Goal: Transaction & Acquisition: Purchase product/service

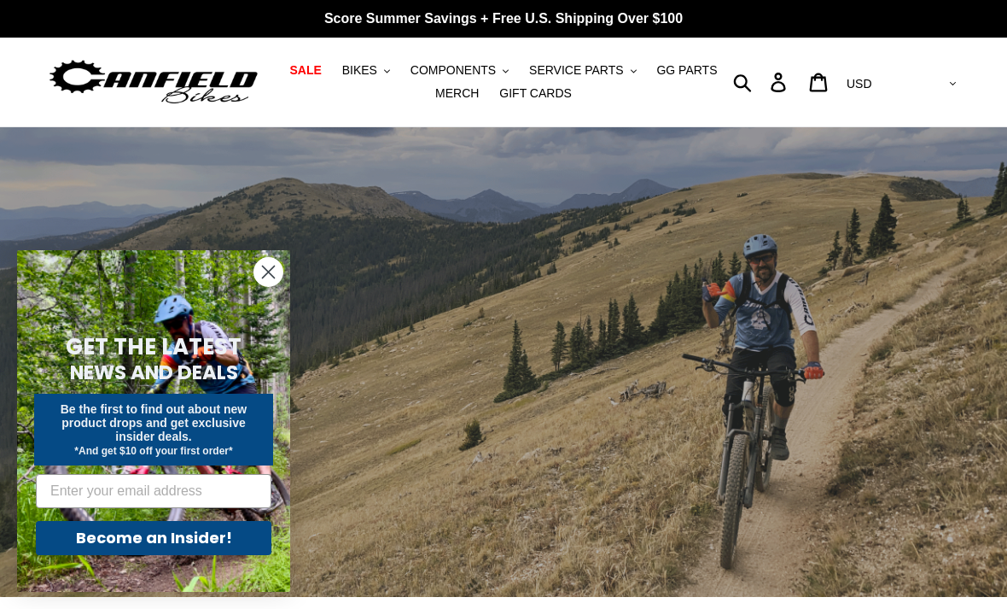
click at [265, 277] on icon "Close dialog" at bounding box center [269, 272] width 12 height 12
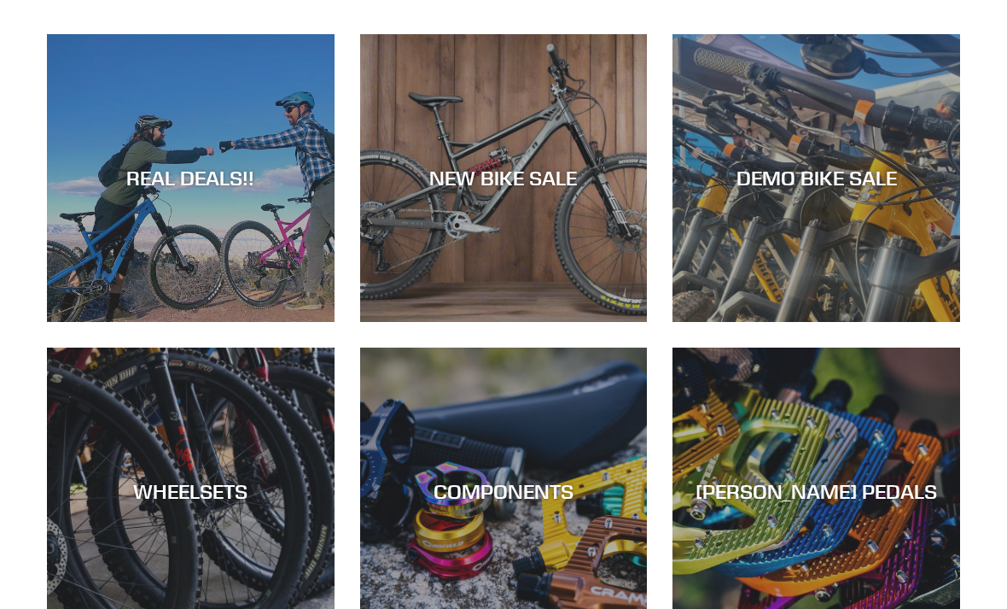
scroll to position [609, 0]
click at [892, 177] on div "DEMO BIKE SALE" at bounding box center [817, 178] width 288 height 25
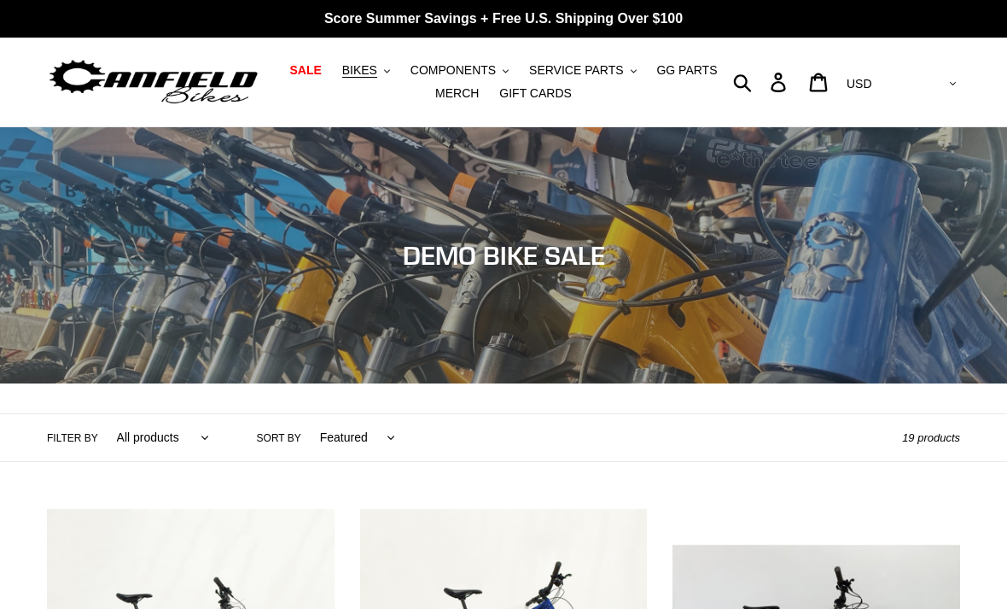
click at [373, 63] on span "BIKES" at bounding box center [359, 70] width 35 height 15
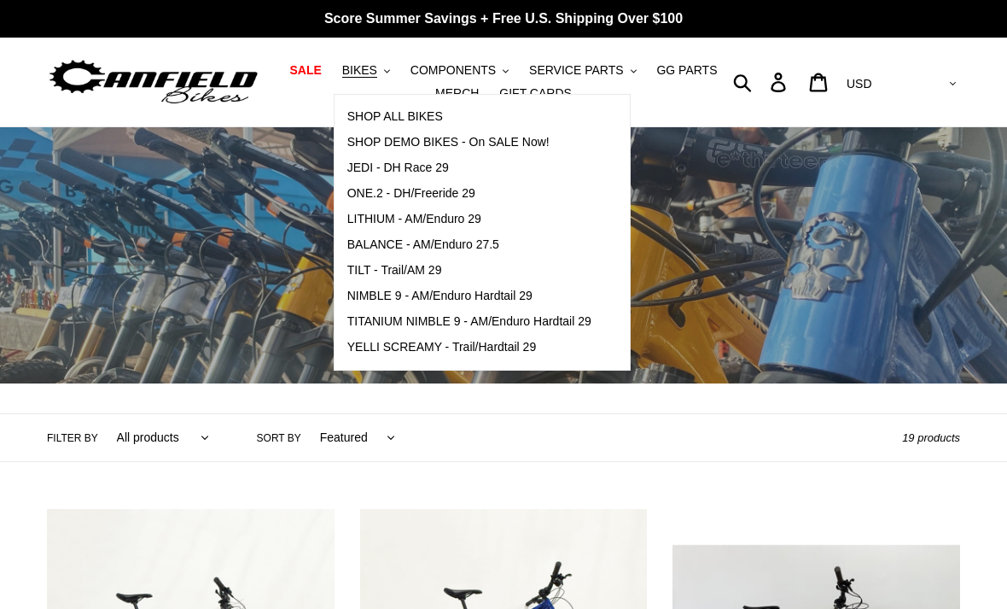
click at [507, 295] on span "NIMBLE 9 - AM/Enduro Hardtail 29" at bounding box center [439, 296] width 185 height 15
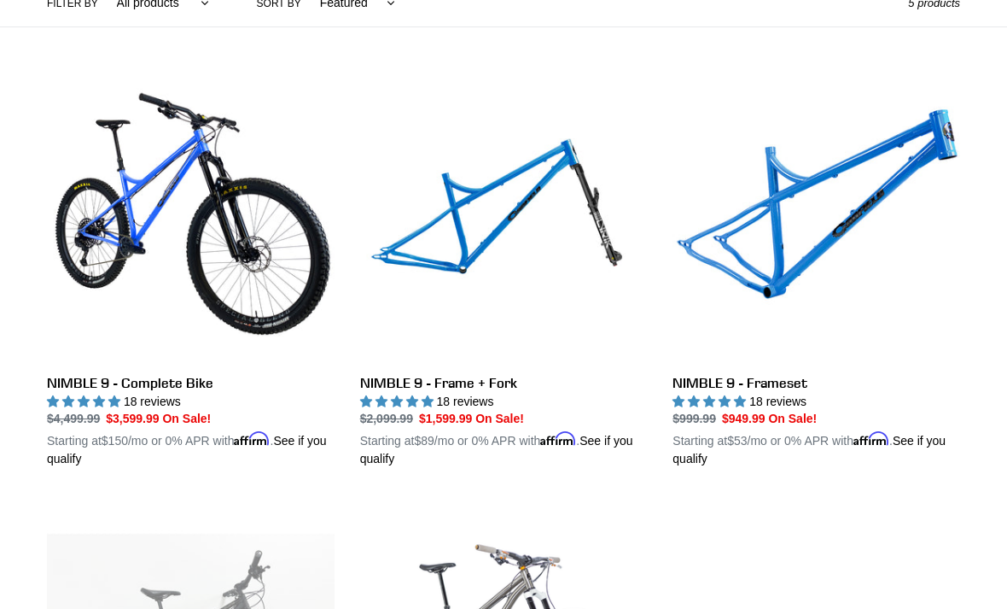
scroll to position [434, 0]
click at [597, 207] on link "NIMBLE 9 - Frame + Fork" at bounding box center [504, 271] width 288 height 394
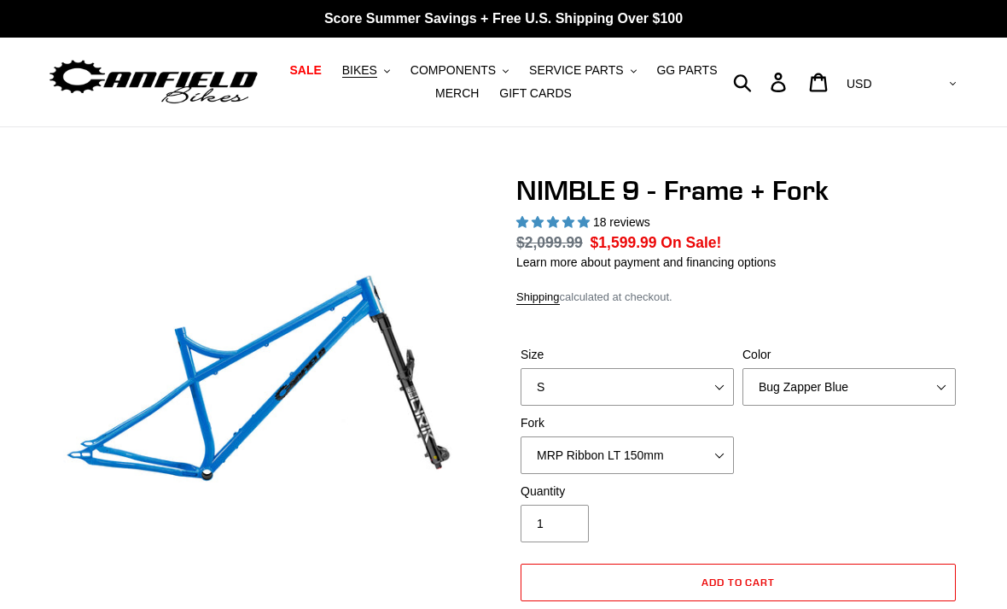
select select "highest-rating"
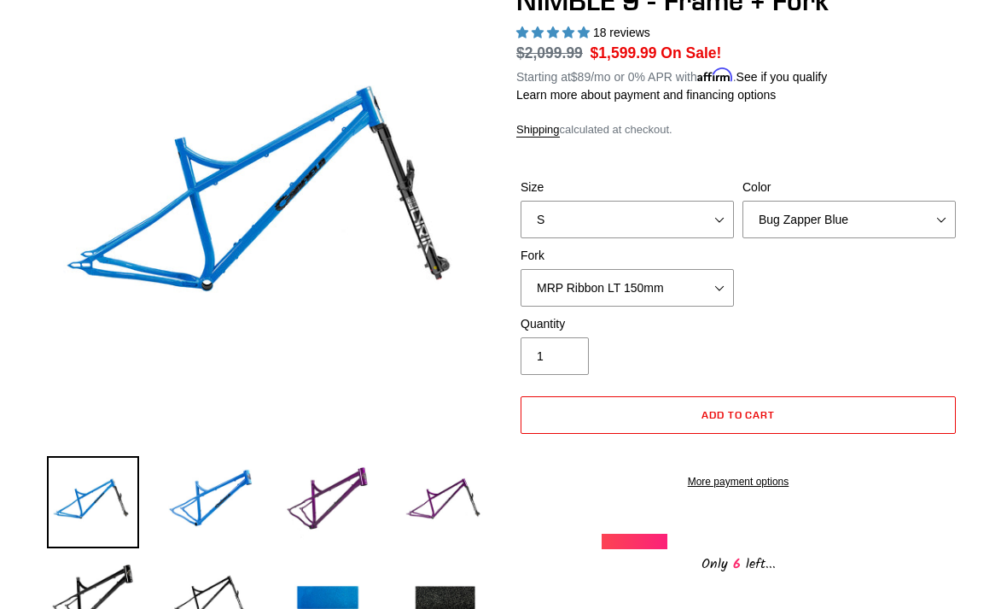
scroll to position [190, 0]
click at [717, 216] on select "S M L XL" at bounding box center [627, 220] width 213 height 38
select select "L"
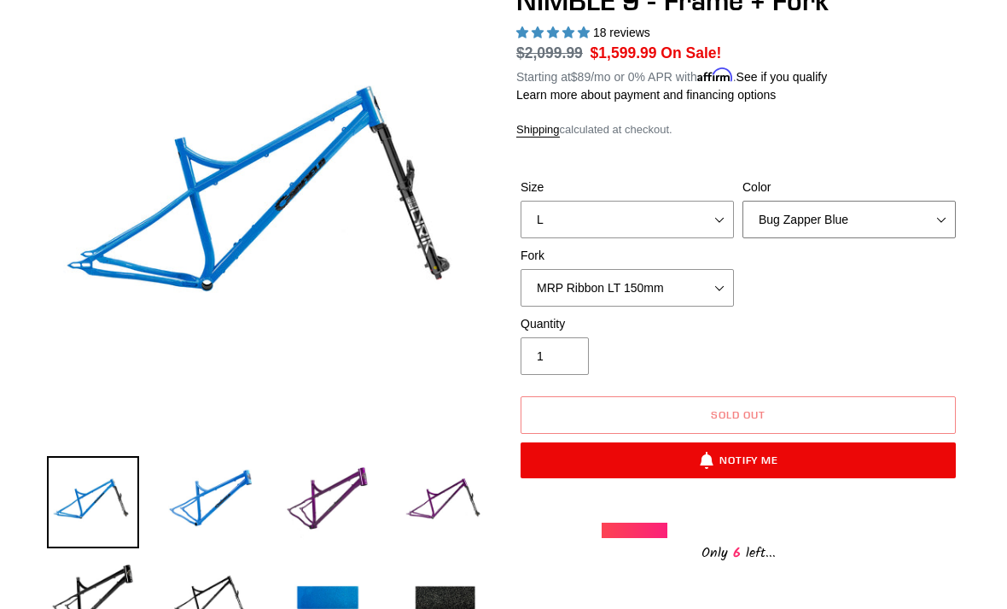
click at [875, 212] on select "Bug Zapper Blue Purple Haze - Sold Out Galaxy Black" at bounding box center [849, 220] width 213 height 38
select select "Galaxy Black"
click at [711, 283] on select "MRP Ribbon LT 150mm Fox 36 Factory Grip X 150mm (Special Order) RockShox Lyrik …" at bounding box center [627, 288] width 213 height 38
select select "Fox 36 SL Factory Grip X 140mm"
click at [472, 493] on img at bounding box center [445, 502] width 92 height 92
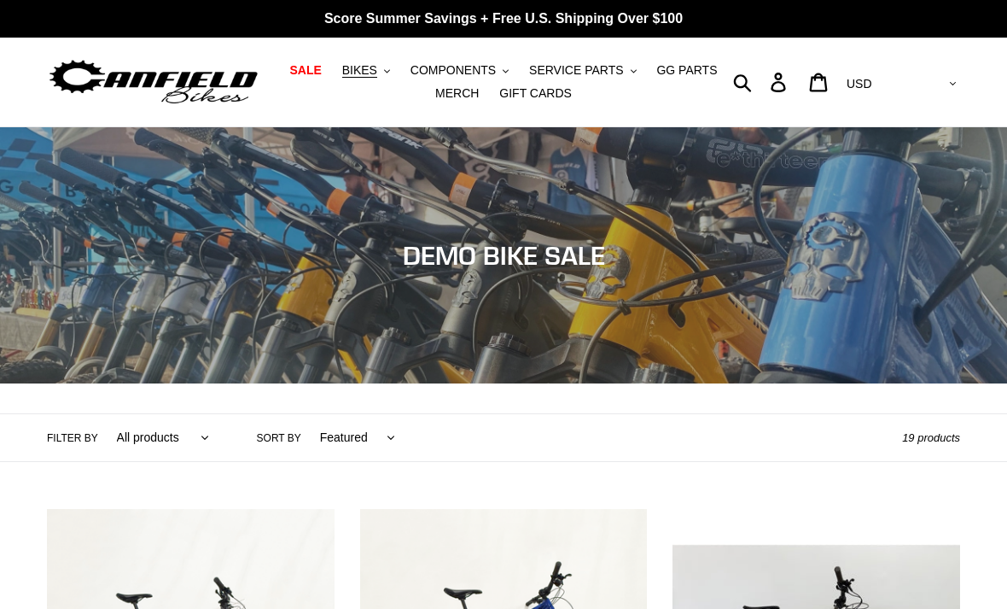
click at [376, 63] on span "BIKES" at bounding box center [359, 70] width 35 height 15
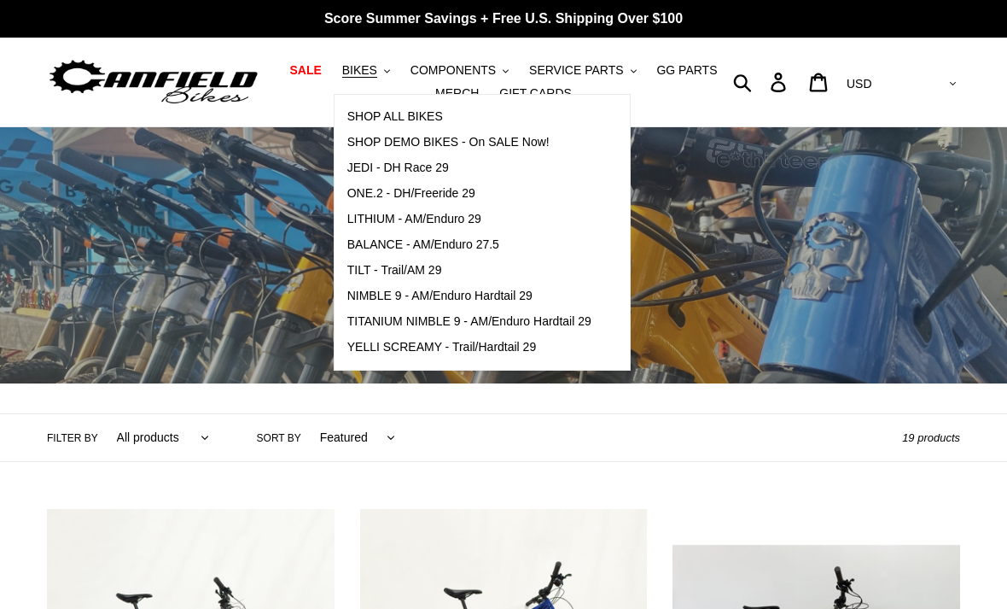
click at [510, 344] on span "YELLI SCREAMY - Trail/Hardtail 29" at bounding box center [442, 347] width 190 height 15
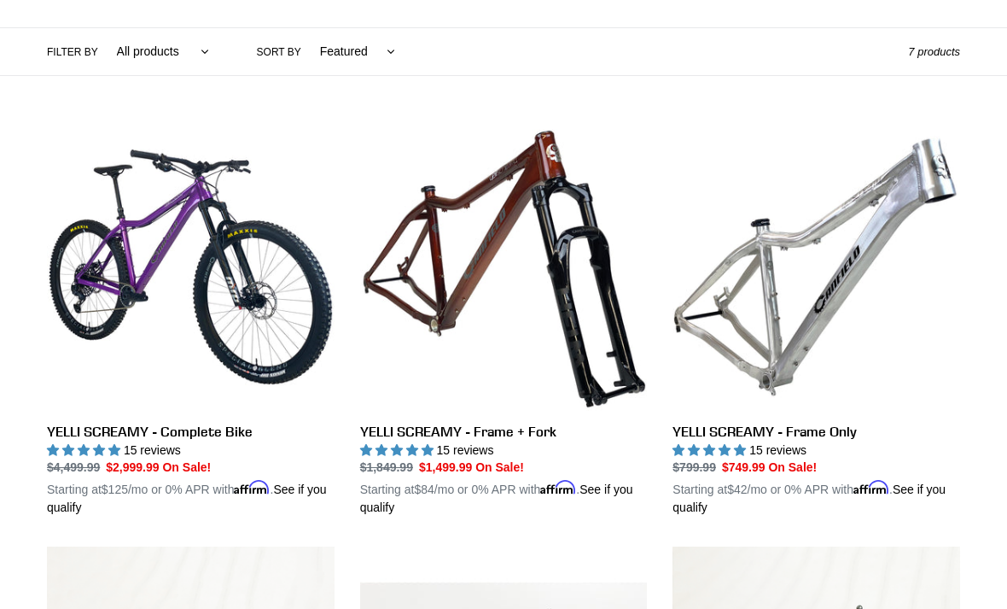
scroll to position [387, 0]
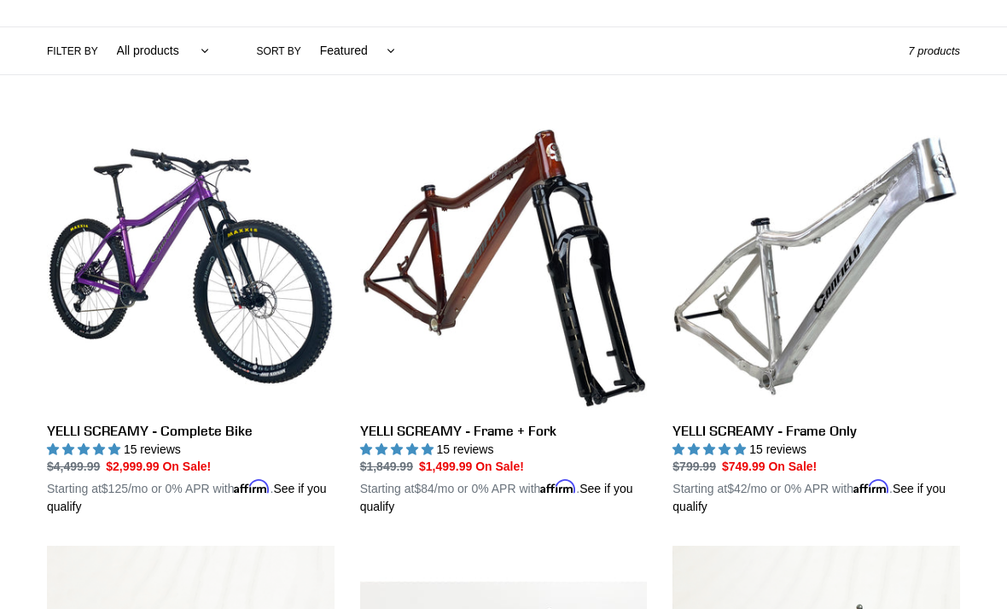
click at [872, 306] on link "YELLI SCREAMY - Frame Only" at bounding box center [817, 319] width 288 height 394
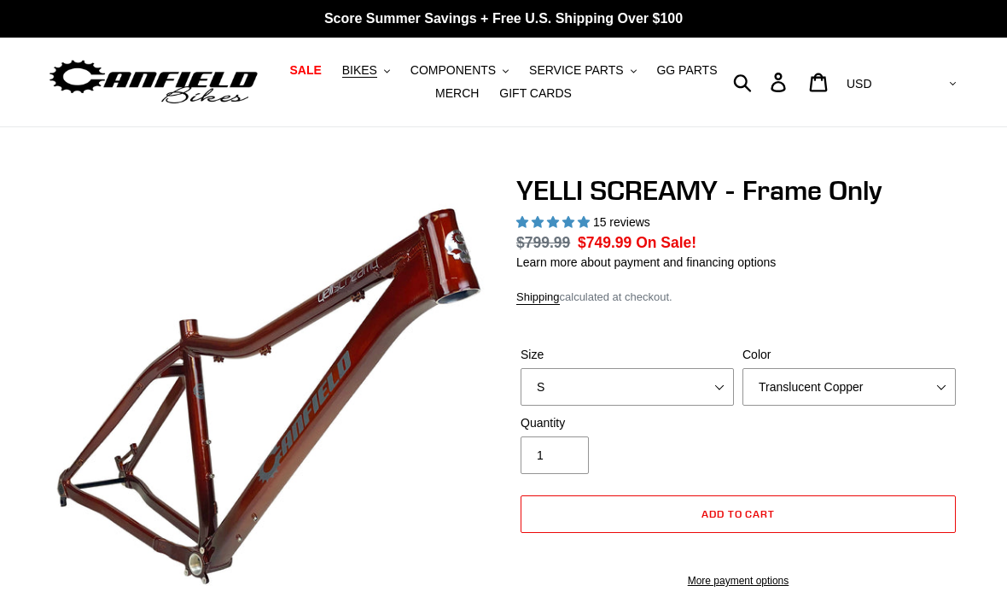
select select "highest-rating"
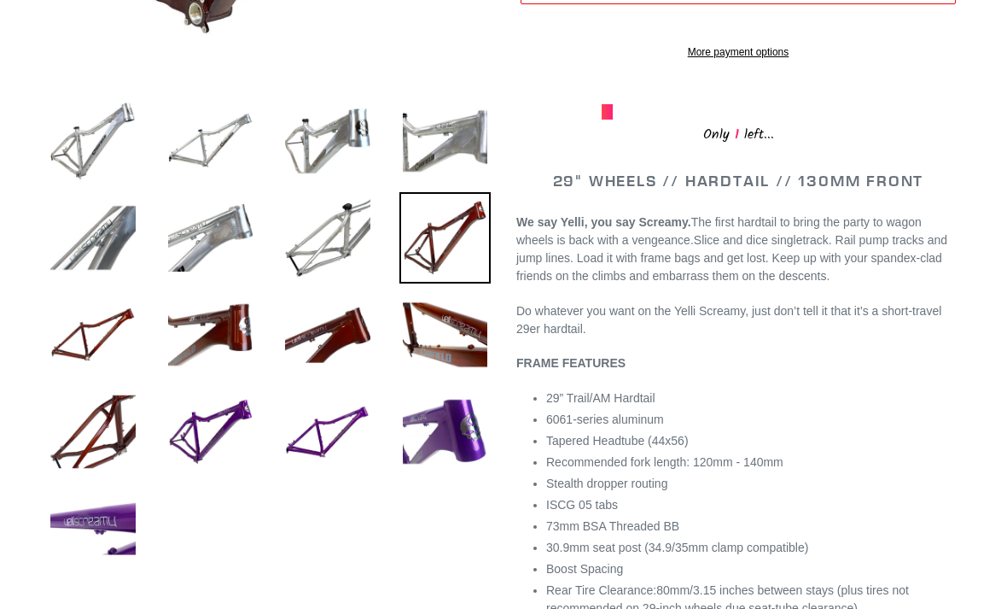
scroll to position [551, 0]
click at [454, 416] on img at bounding box center [445, 432] width 92 height 92
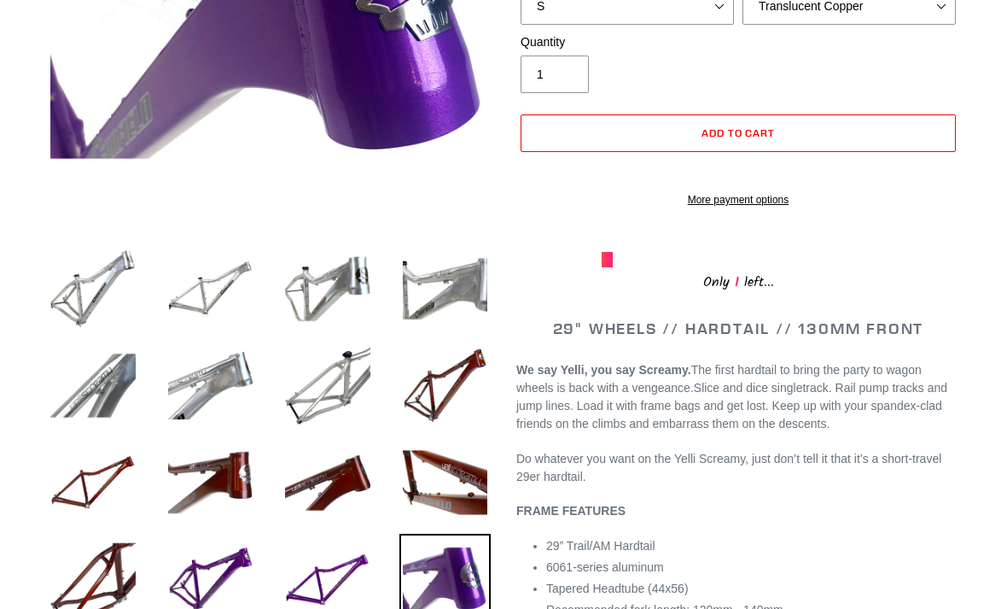
scroll to position [467, 0]
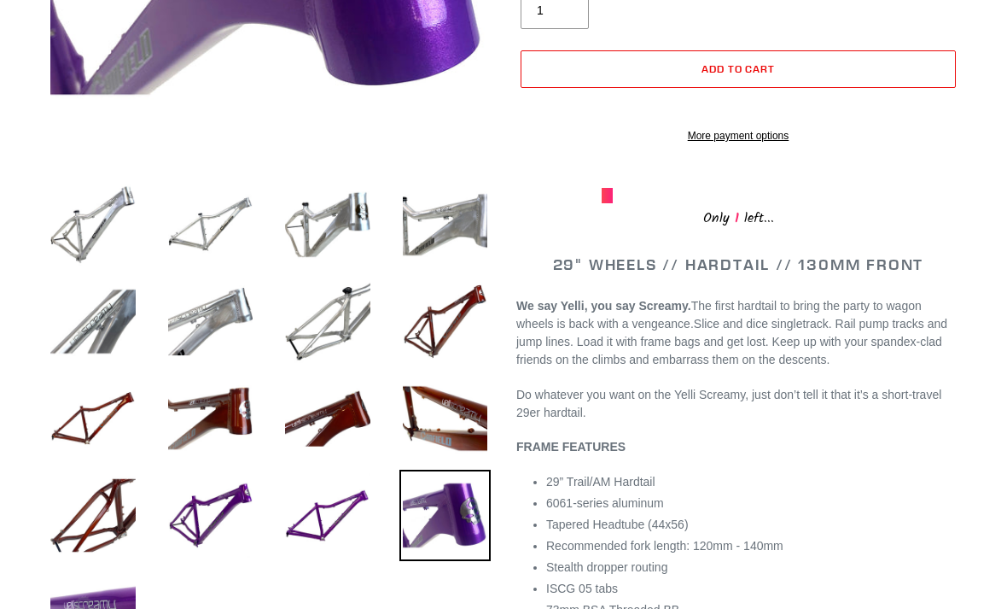
click at [341, 407] on img at bounding box center [328, 418] width 92 height 92
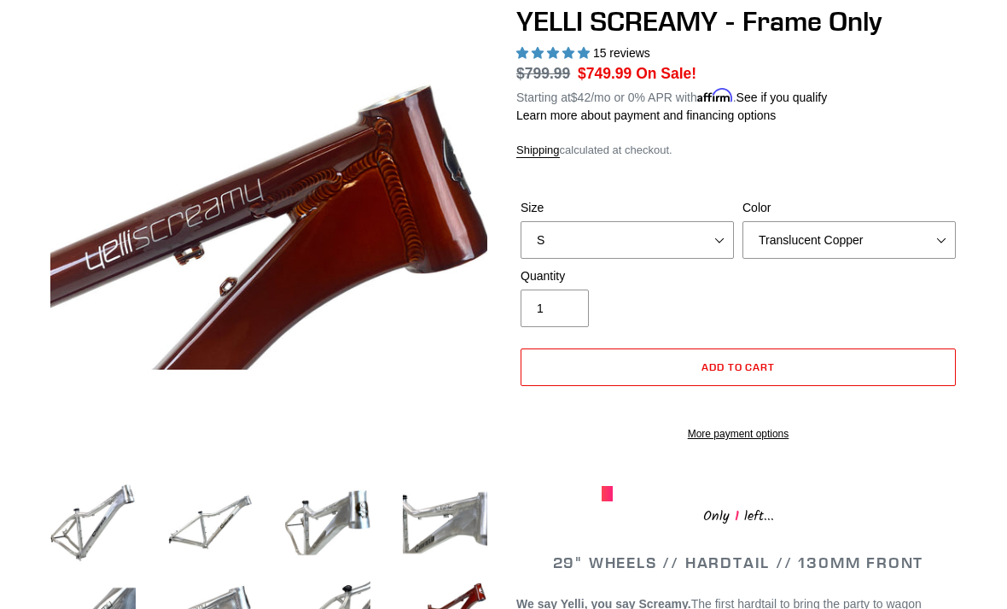
scroll to position [169, 0]
click at [104, 512] on img at bounding box center [93, 522] width 92 height 92
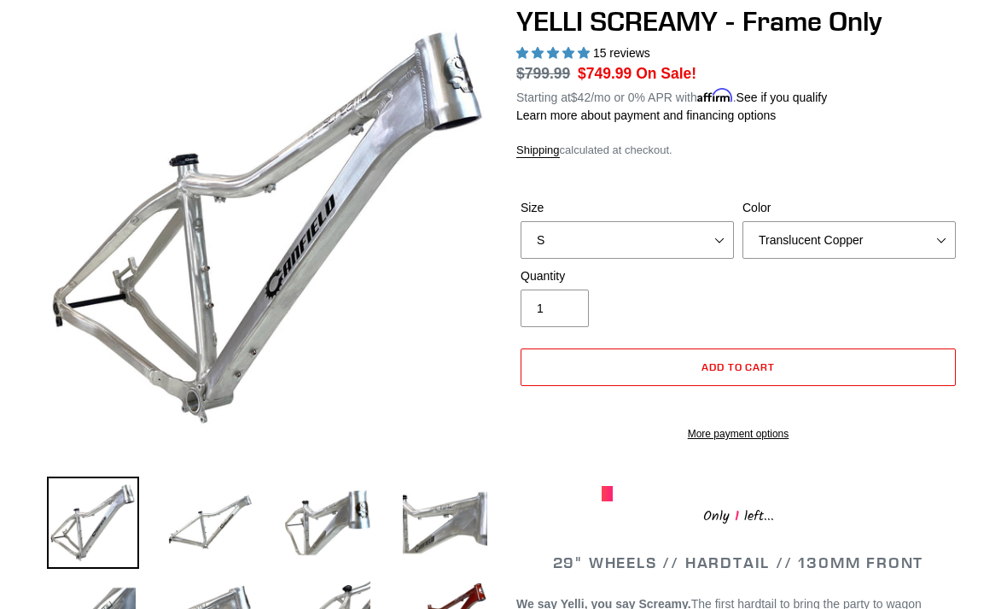
click at [239, 510] on img at bounding box center [211, 522] width 92 height 92
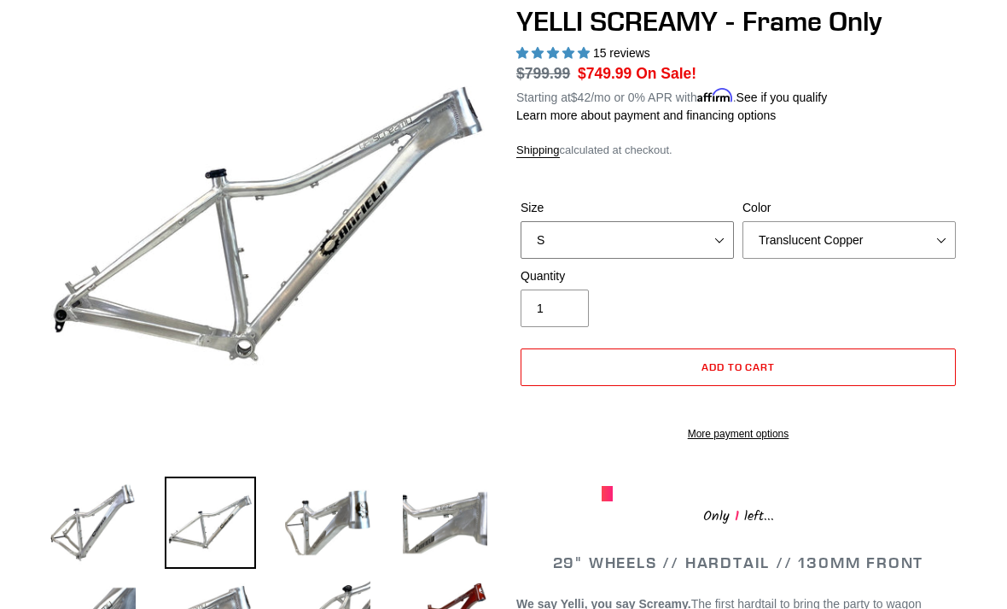
click at [713, 234] on select "S M L XL" at bounding box center [627, 240] width 213 height 38
select select "M"
click at [902, 228] on select "Translucent Copper Purple Haze Raw" at bounding box center [849, 240] width 213 height 38
select select "Raw"
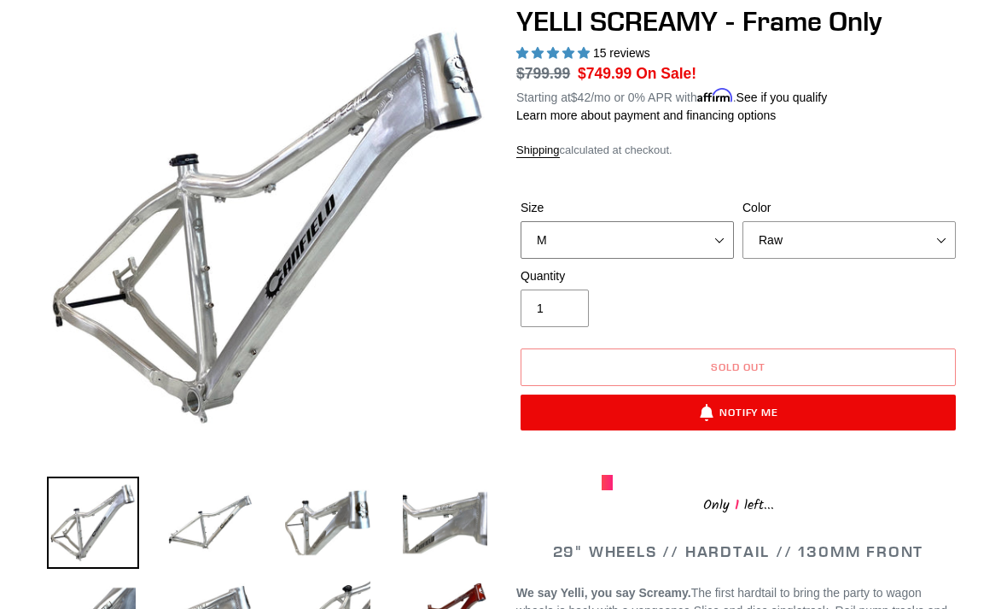
click at [719, 229] on select "S M L XL" at bounding box center [627, 240] width 213 height 38
select select "L"
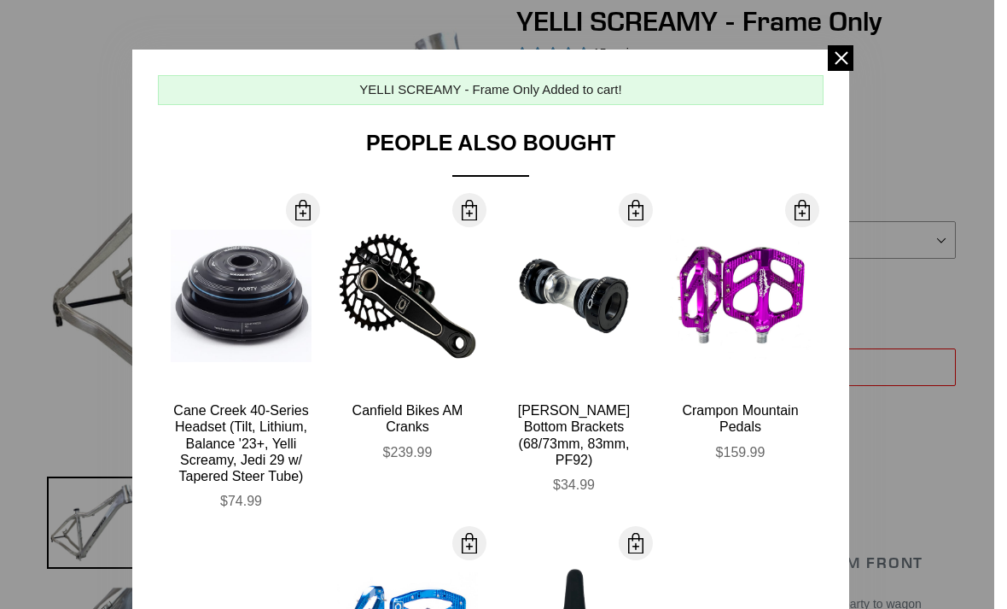
click at [838, 52] on span at bounding box center [841, 58] width 26 height 26
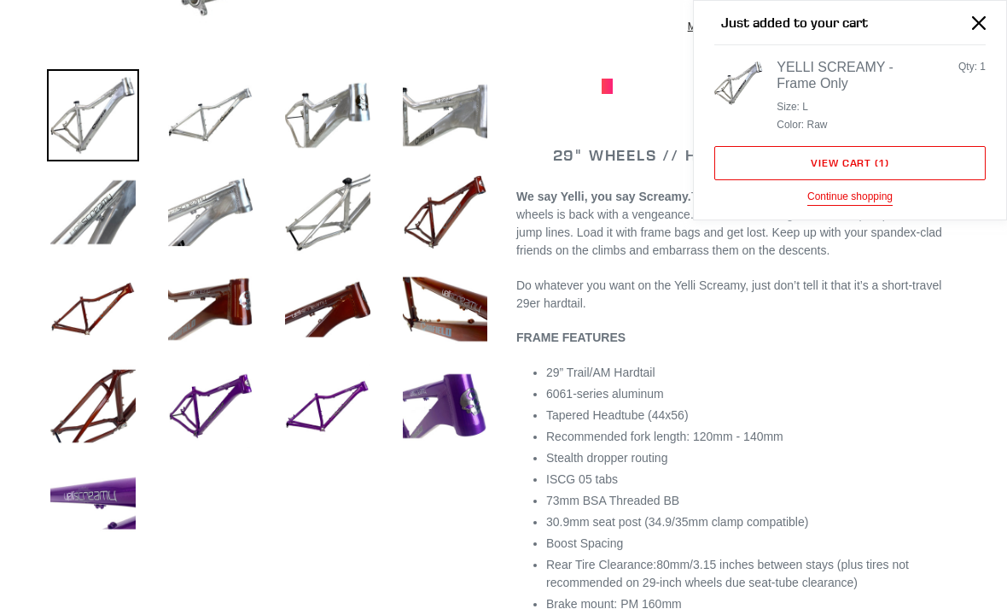
scroll to position [601, 0]
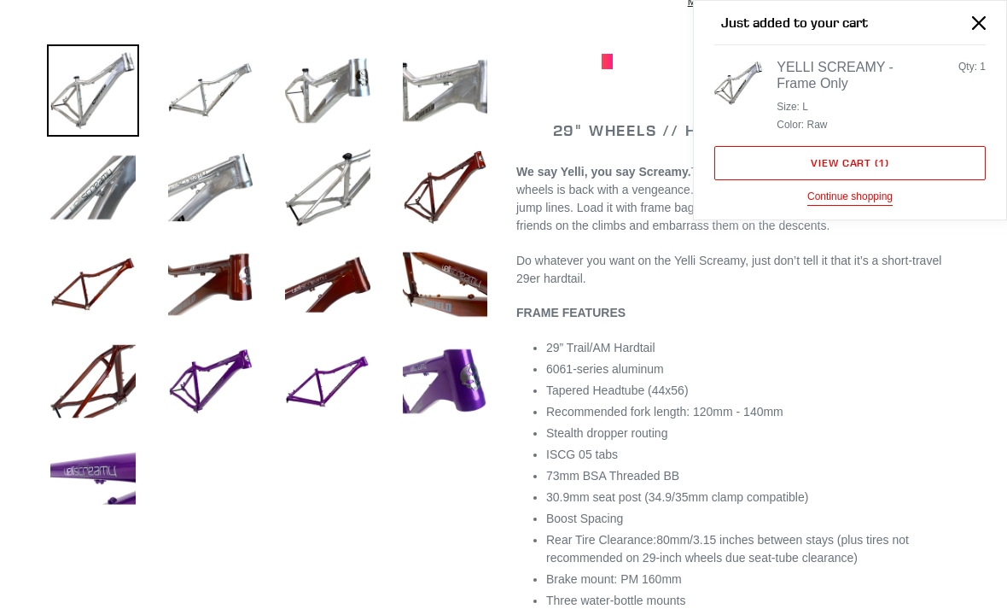
click at [975, 13] on button "Close" at bounding box center [979, 22] width 38 height 38
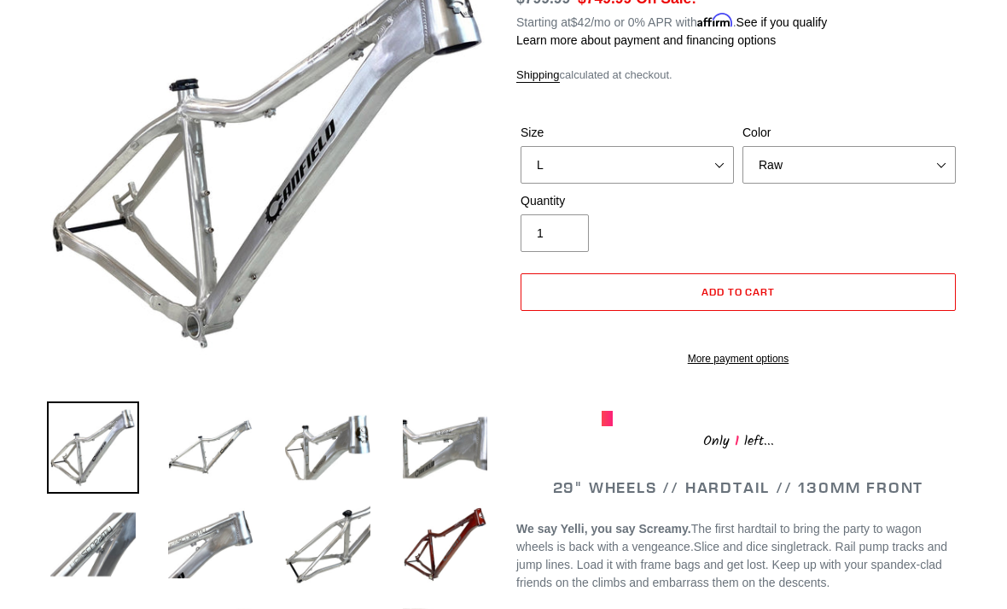
scroll to position [247, 0]
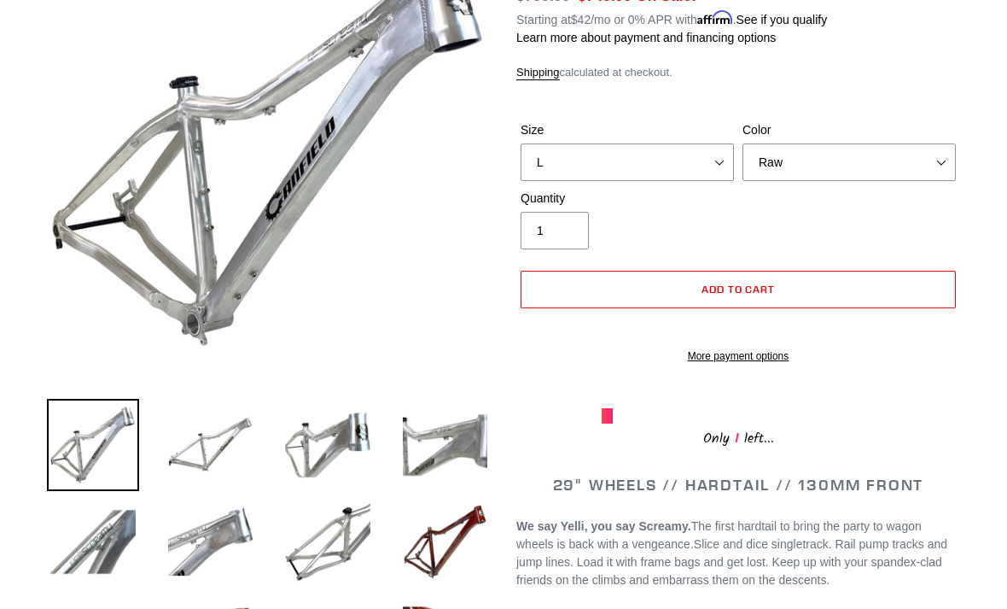
click at [350, 520] on img at bounding box center [328, 542] width 92 height 92
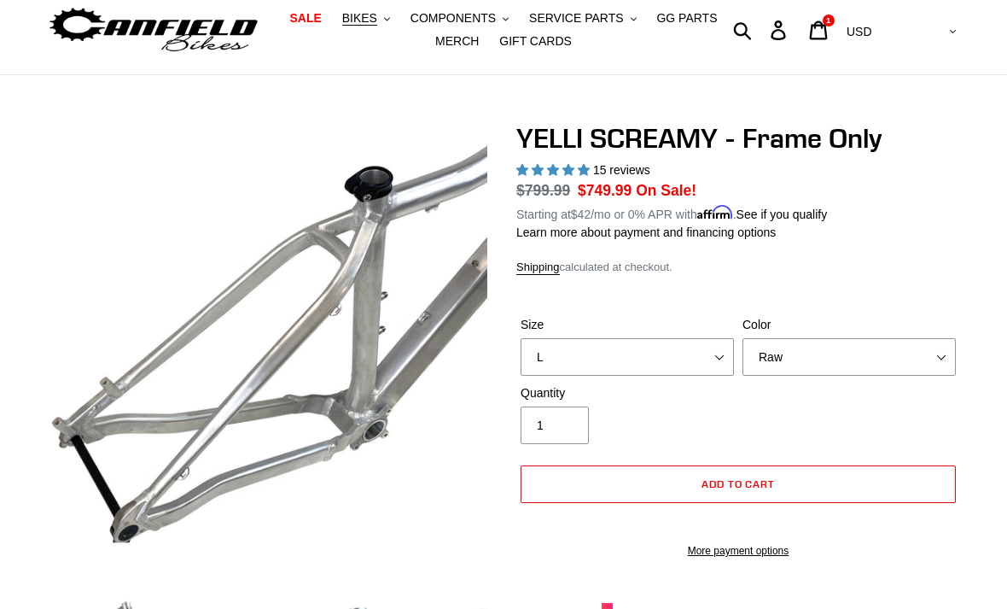
scroll to position [0, 0]
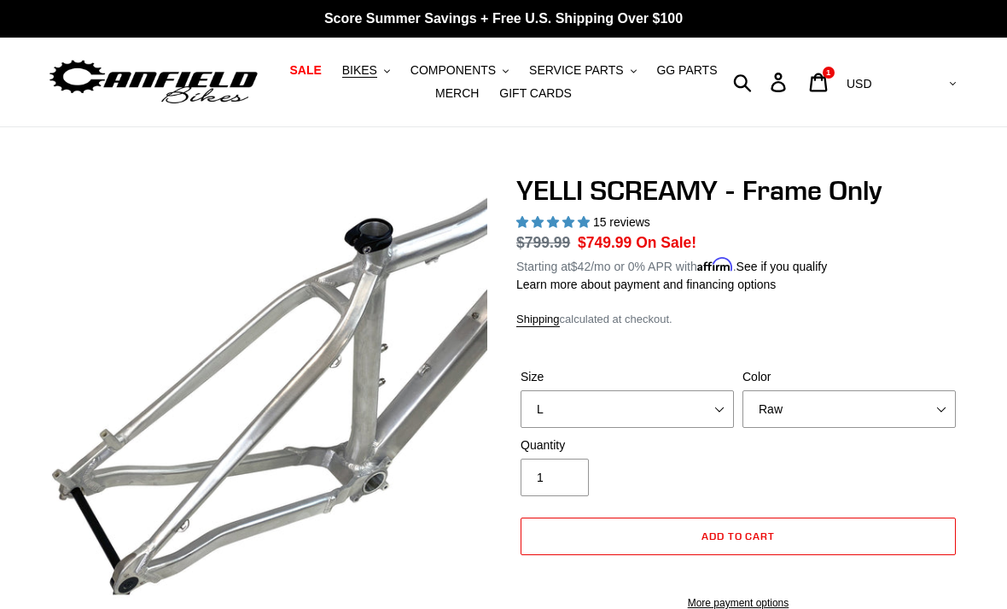
click at [831, 76] on span "1" at bounding box center [828, 72] width 4 height 9
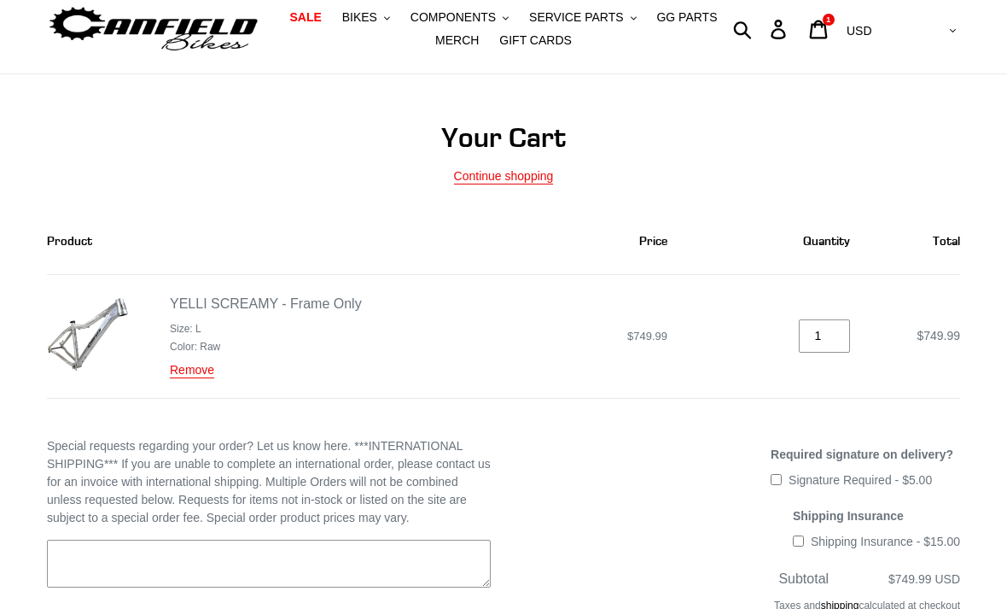
scroll to position [53, 0]
click at [185, 371] on link "Remove" at bounding box center [192, 370] width 44 height 15
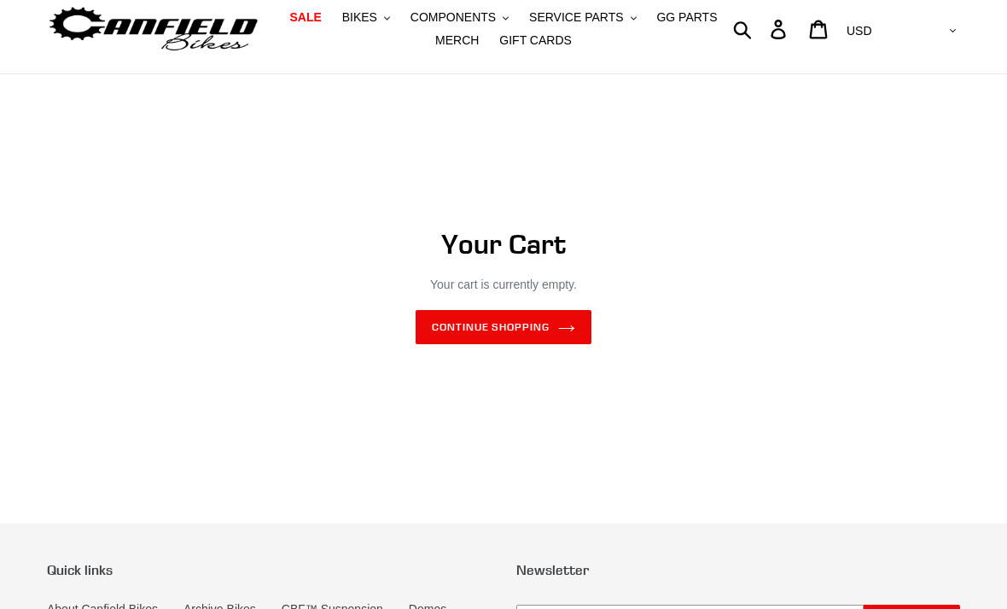
click at [470, 15] on span "COMPONENTS" at bounding box center [453, 17] width 85 height 15
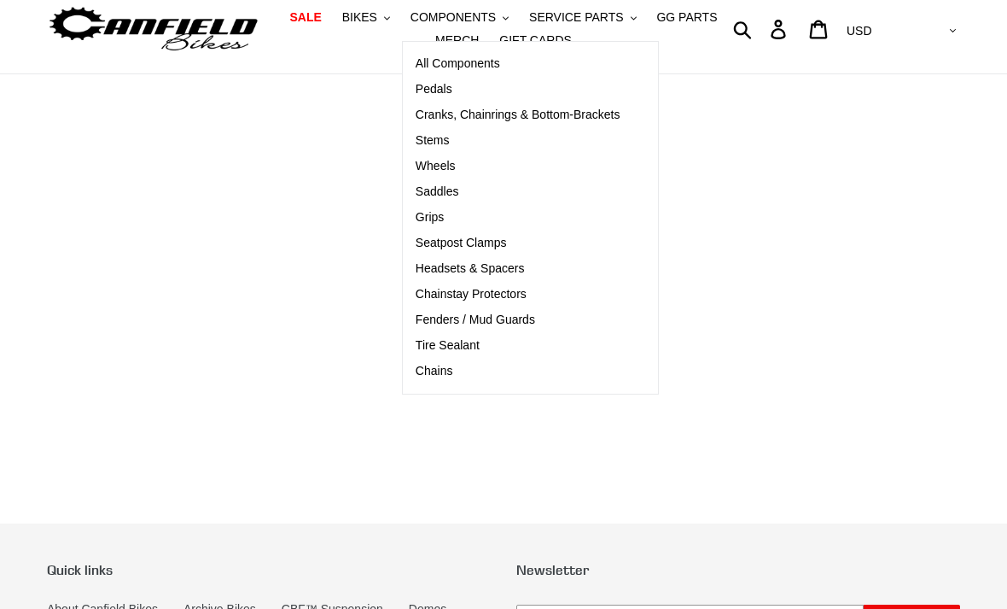
click at [448, 87] on span "Pedals" at bounding box center [434, 89] width 37 height 15
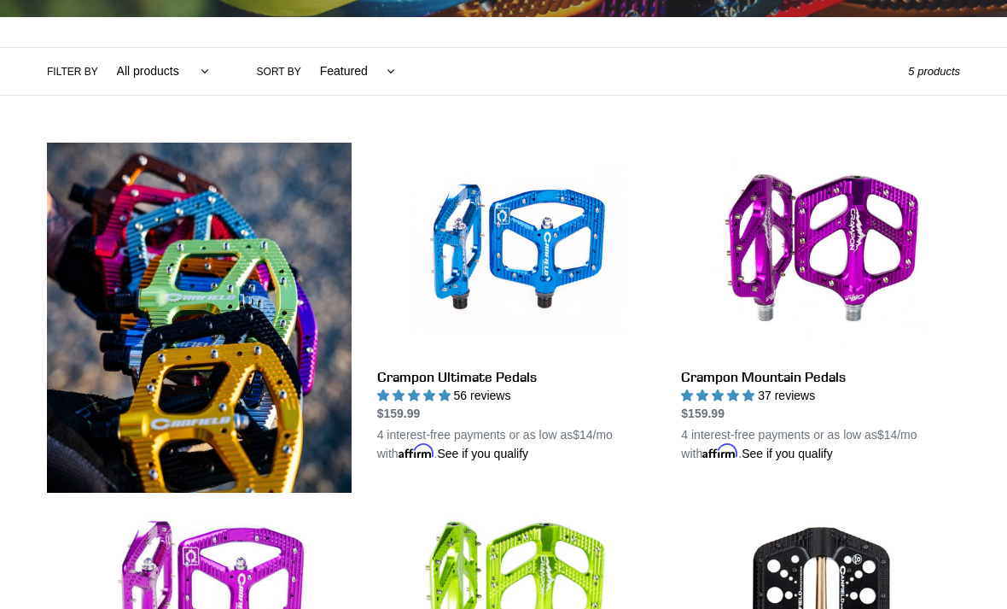
scroll to position [366, 0]
click at [561, 256] on link "Crampon Ultimate Pedals" at bounding box center [516, 303] width 279 height 320
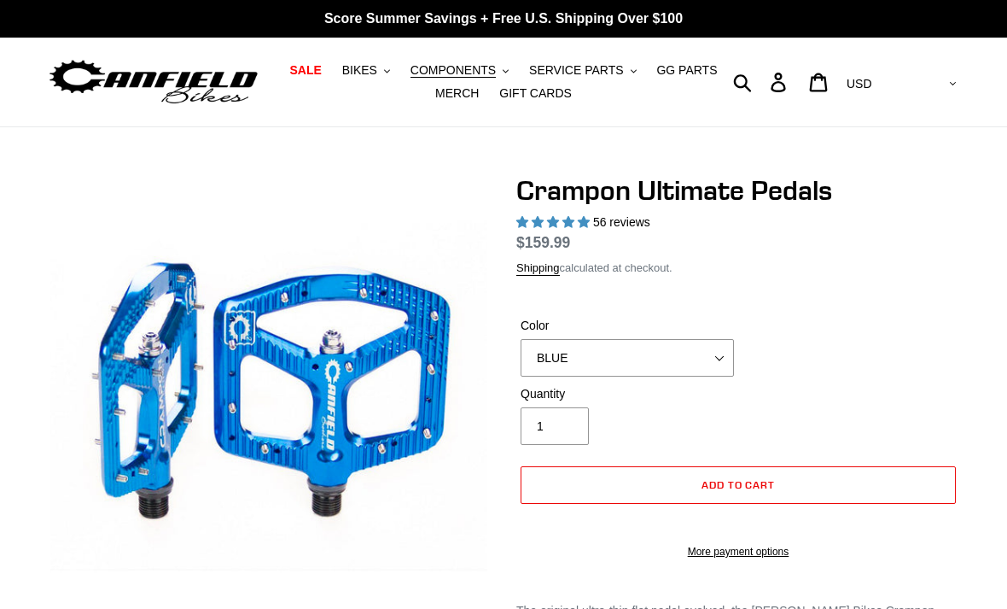
select select "highest-rating"
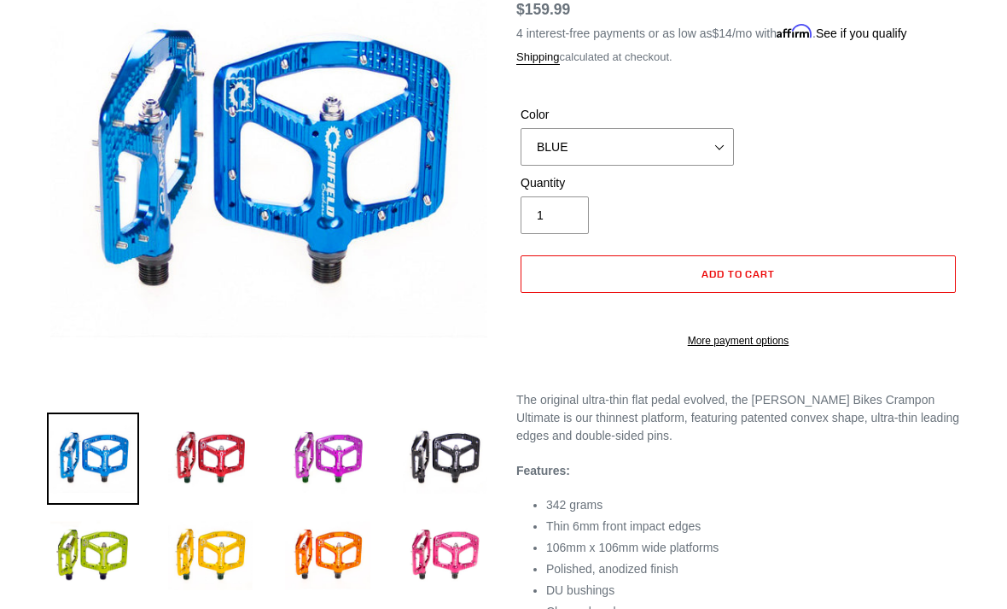
scroll to position [233, 0]
click at [454, 442] on img at bounding box center [445, 458] width 92 height 92
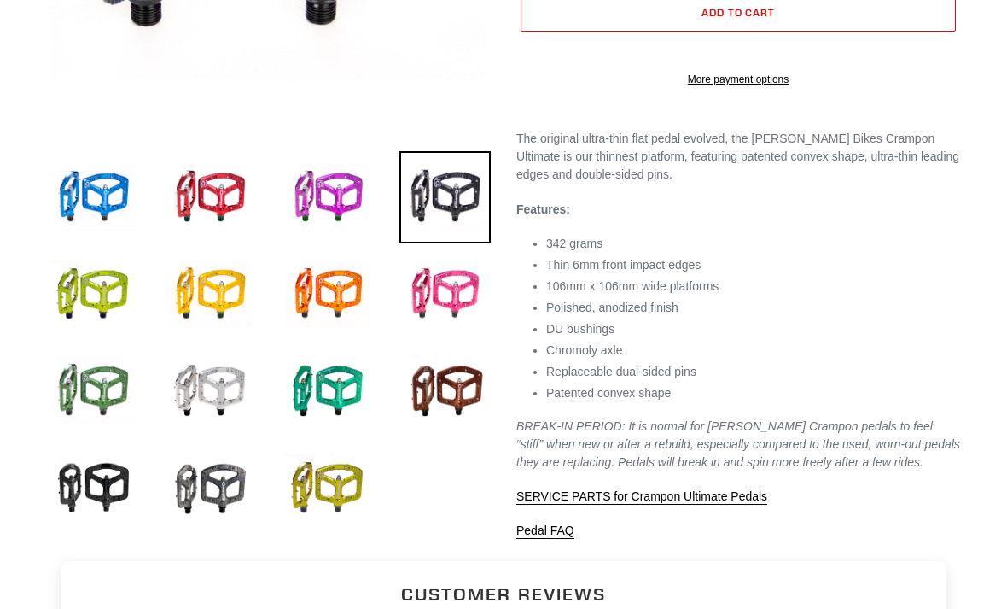
scroll to position [545, 0]
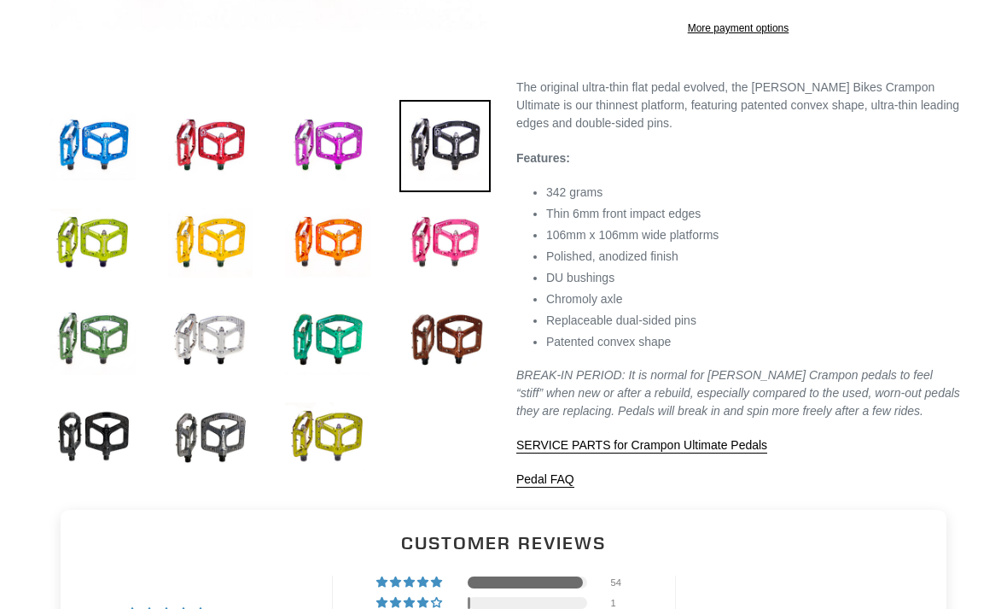
click at [236, 433] on img at bounding box center [211, 437] width 92 height 92
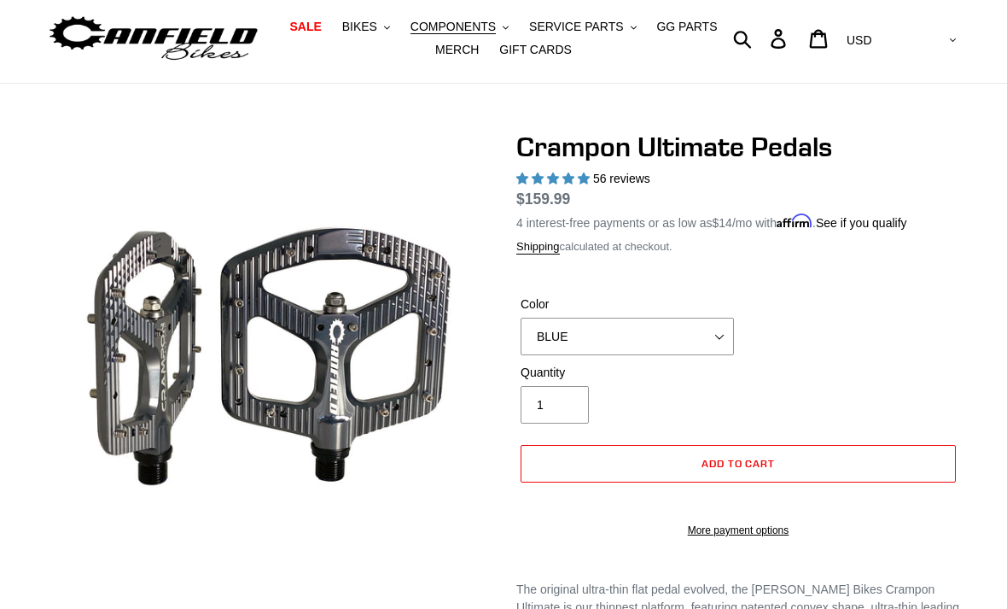
scroll to position [43, 0]
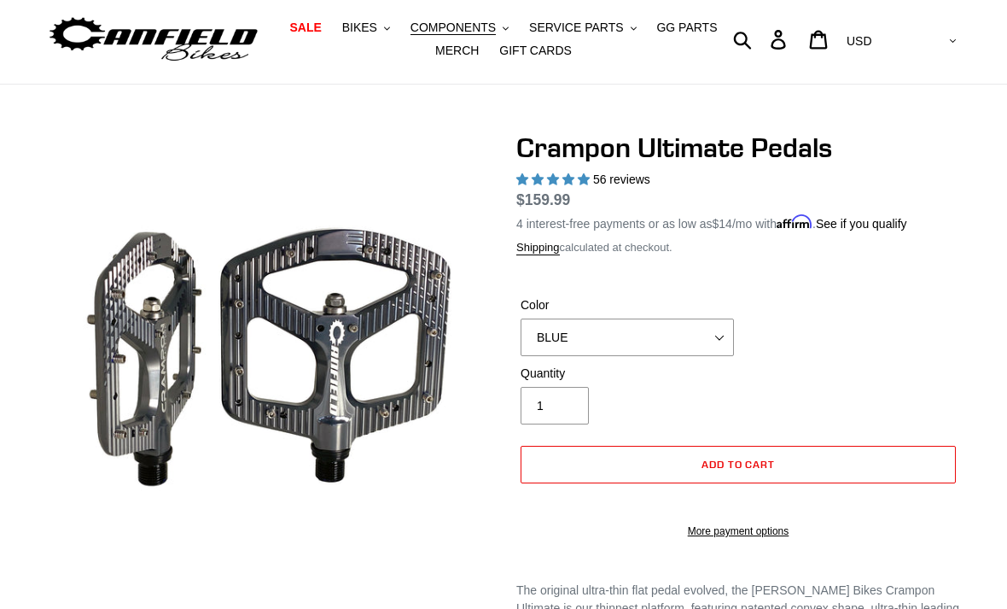
click at [481, 31] on span "COMPONENTS" at bounding box center [453, 27] width 85 height 15
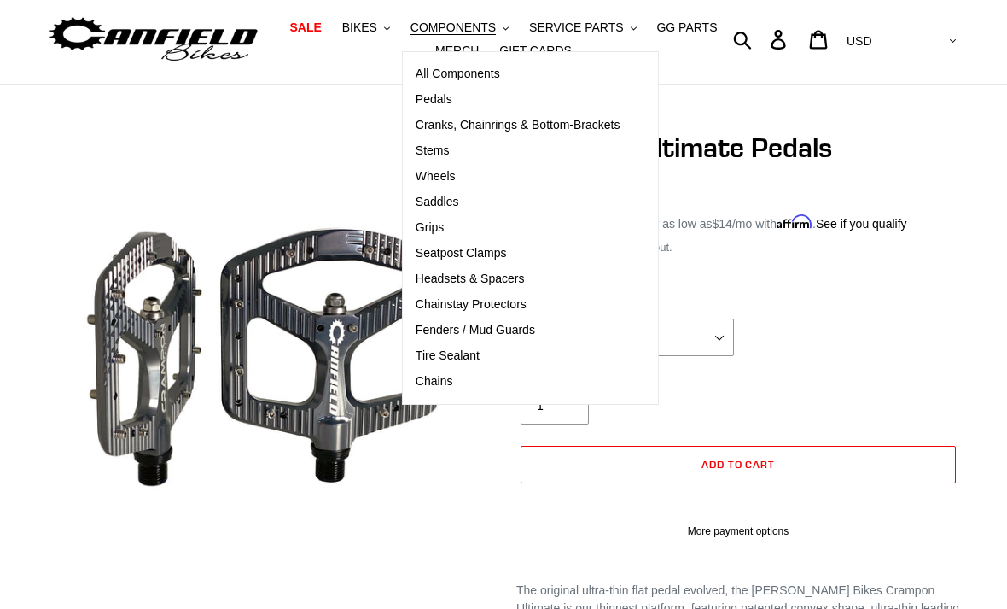
click at [444, 222] on span "Grips" at bounding box center [430, 227] width 28 height 15
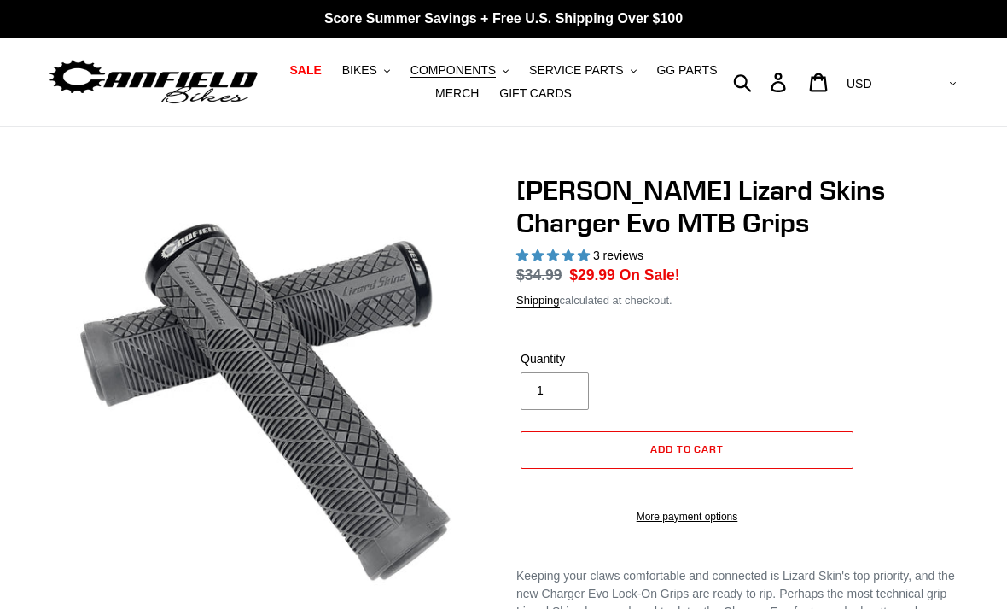
select select "highest-rating"
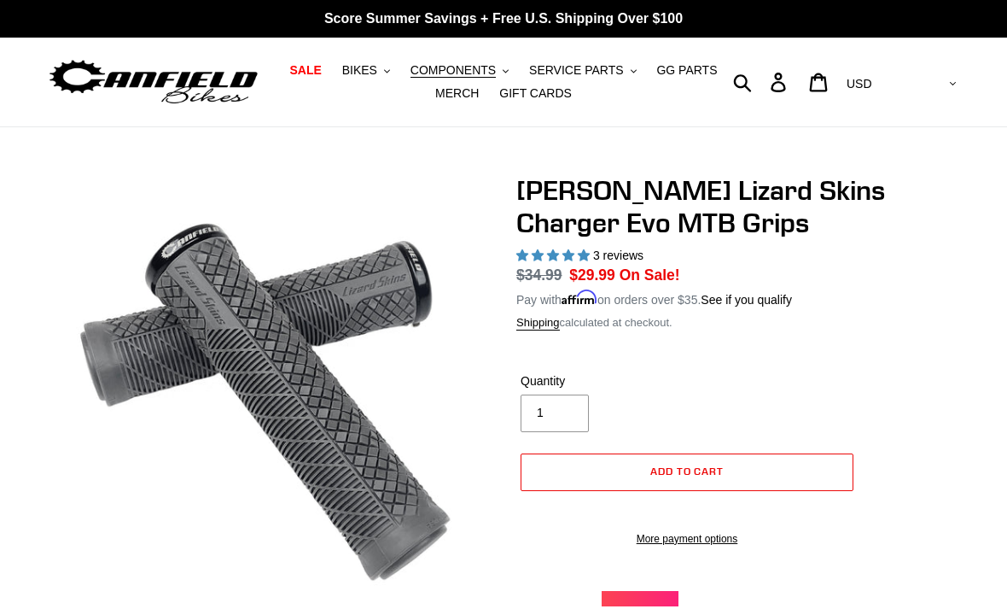
click at [485, 60] on button "COMPONENTS .cls-1{fill:#231f20}" at bounding box center [459, 70] width 115 height 23
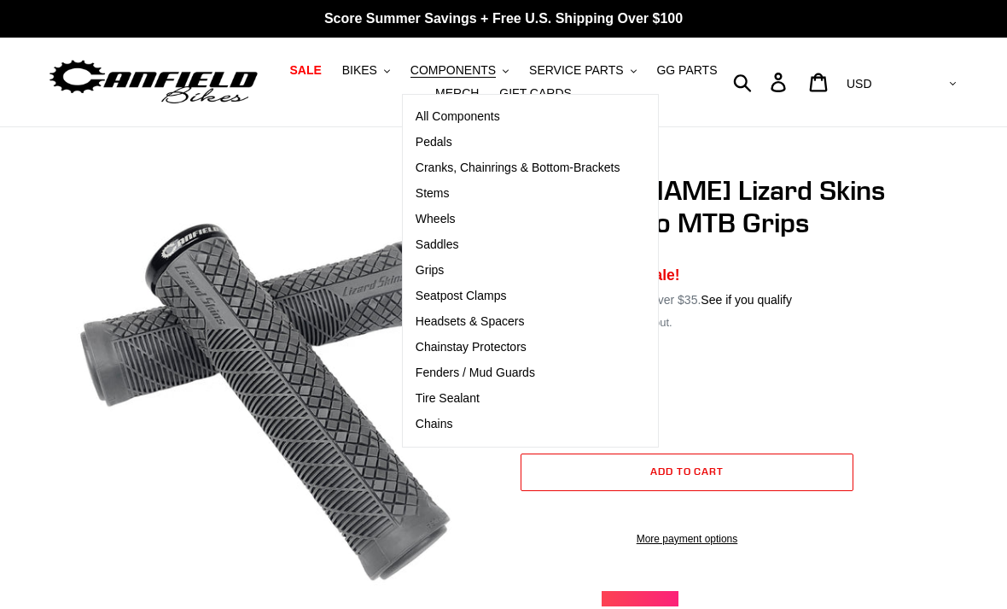
click at [446, 191] on span "Stems" at bounding box center [433, 193] width 34 height 15
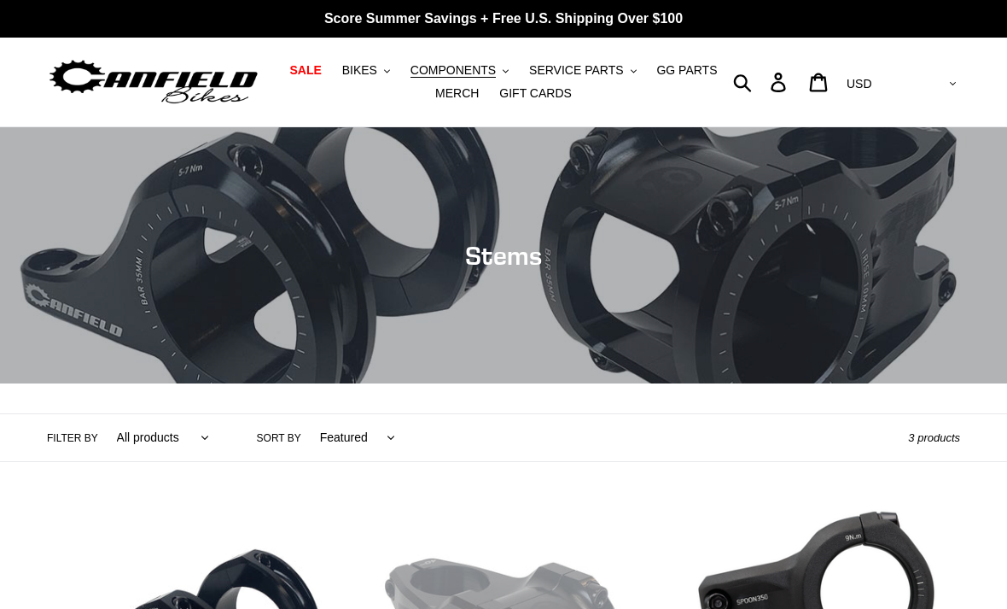
click at [458, 96] on span "MERCH" at bounding box center [457, 93] width 44 height 15
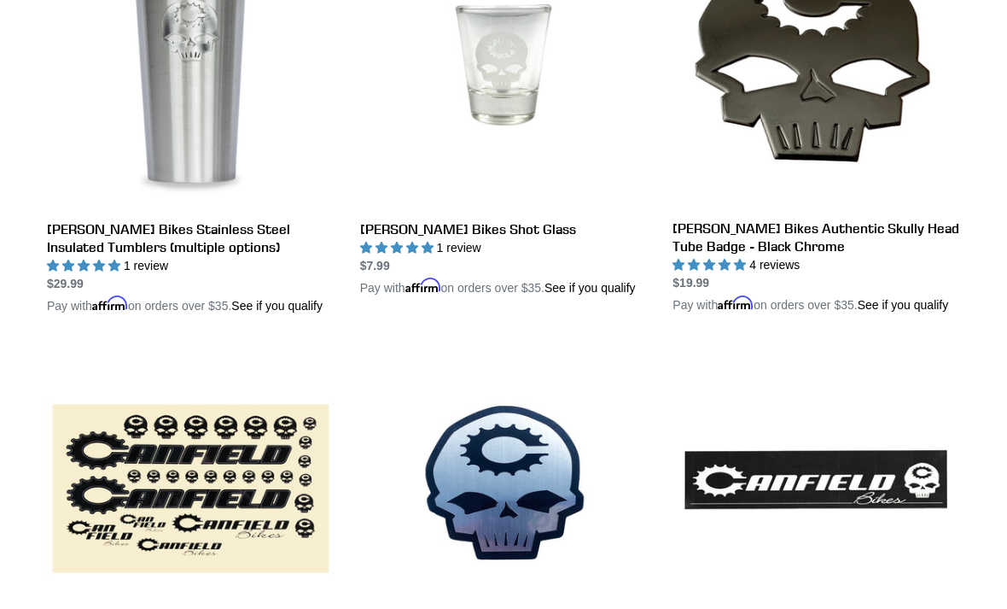
scroll to position [1433, 0]
